Goal: Register for event/course

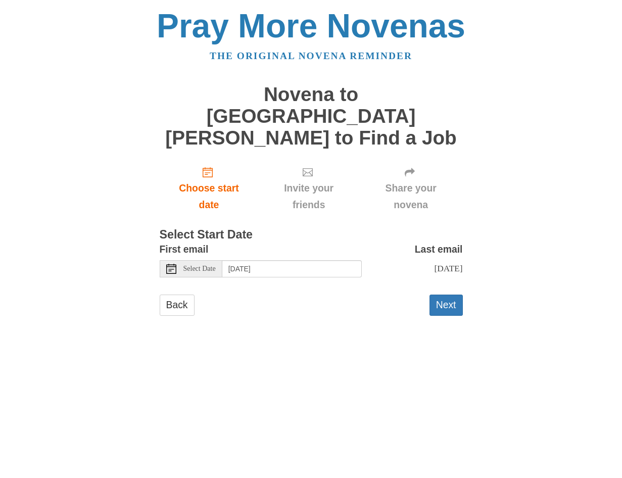
click at [185, 265] on span "Select Date" at bounding box center [200, 268] width 32 height 7
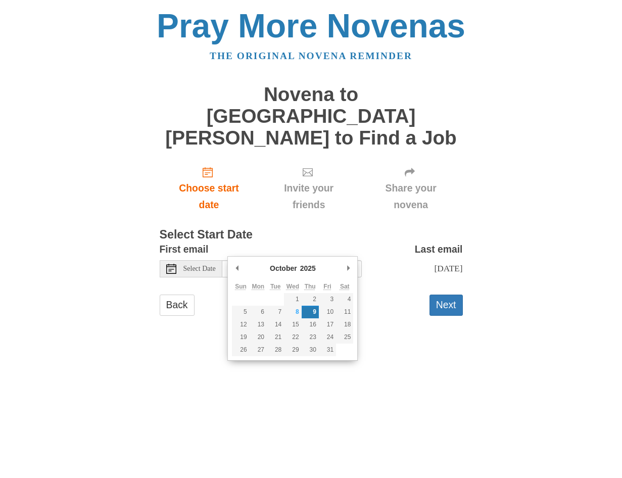
click at [417, 306] on main "Novena to [GEOGRAPHIC_DATA][PERSON_NAME] to Find a Job Choose start date Invite…" at bounding box center [311, 204] width 303 height 261
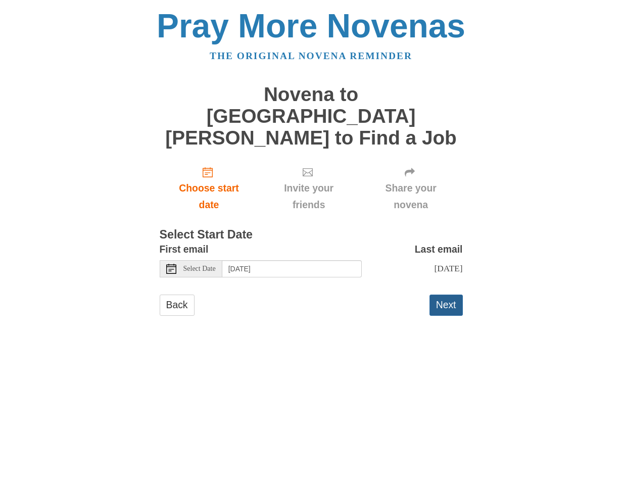
click at [452, 295] on button "Next" at bounding box center [446, 305] width 33 height 21
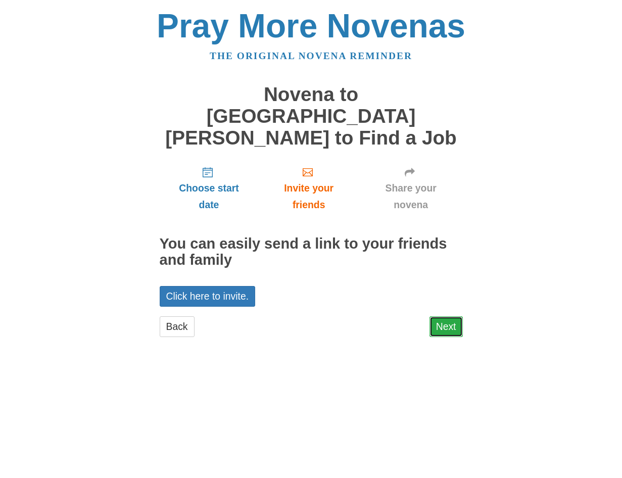
click at [440, 316] on link "Next" at bounding box center [446, 326] width 33 height 21
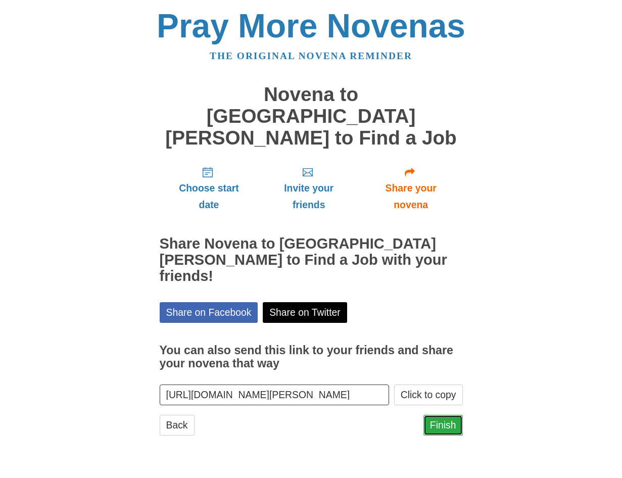
click at [439, 415] on link "Finish" at bounding box center [443, 425] width 39 height 21
